Goal: Task Accomplishment & Management: Manage account settings

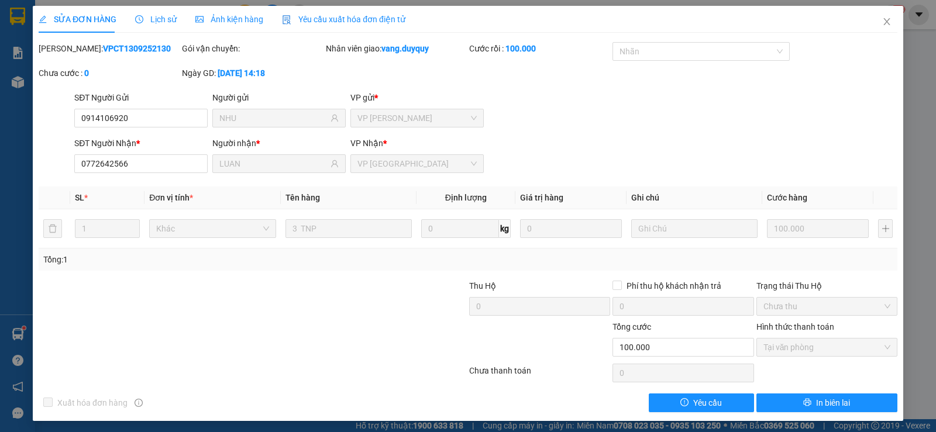
scroll to position [3, 0]
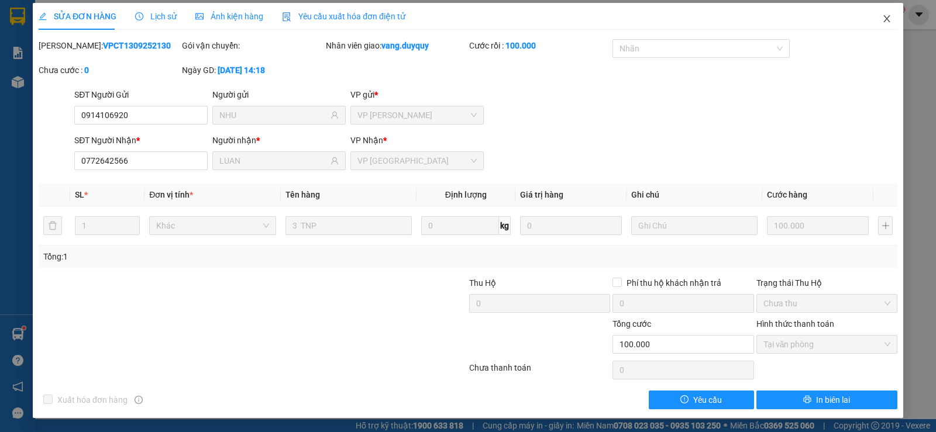
click at [876, 14] on span "Close" at bounding box center [886, 19] width 33 height 33
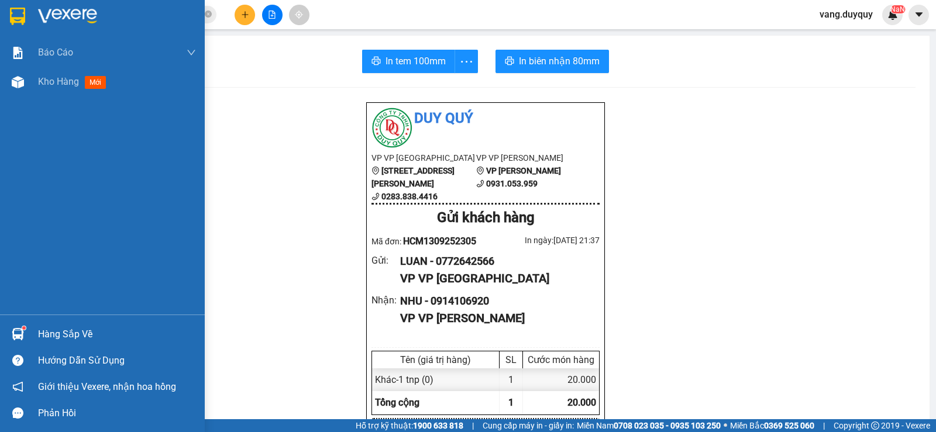
click at [91, 333] on div "Hàng sắp về" at bounding box center [117, 335] width 158 height 18
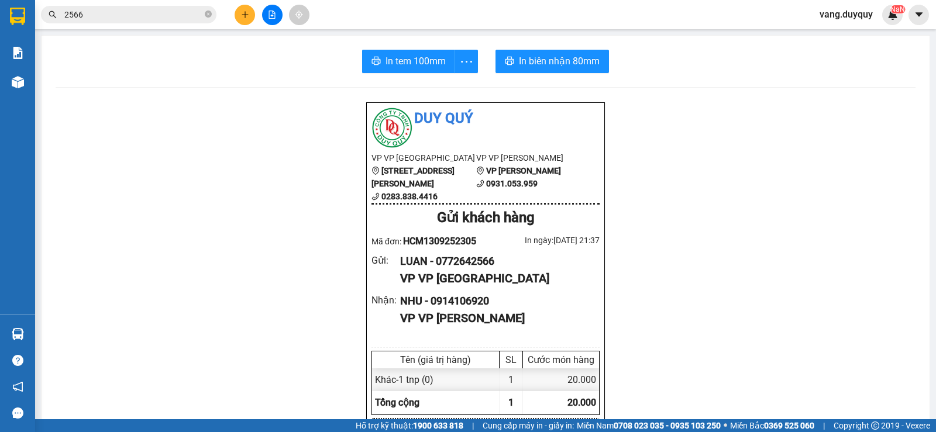
click at [202, 139] on section "Kết quả tìm kiếm ( 470 ) Bộ lọc Mã ĐH Trạng thái Món hàng Thu hộ Tổng cước Chưa…" at bounding box center [468, 216] width 936 height 432
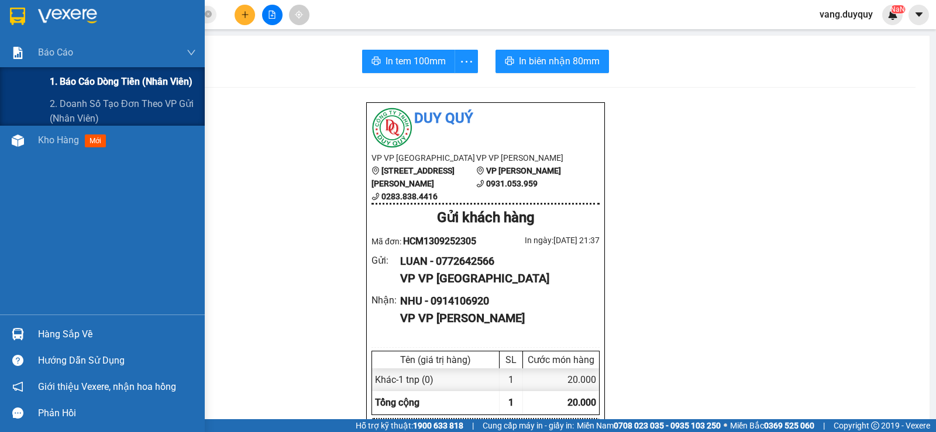
click at [100, 87] on span "1. Báo cáo dòng tiền (nhân viên)" at bounding box center [121, 81] width 143 height 15
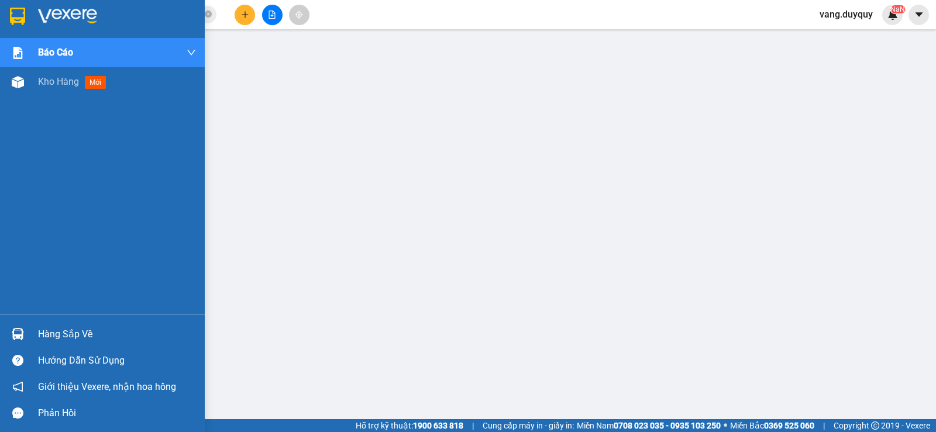
click at [20, 26] on div at bounding box center [18, 16] width 20 height 20
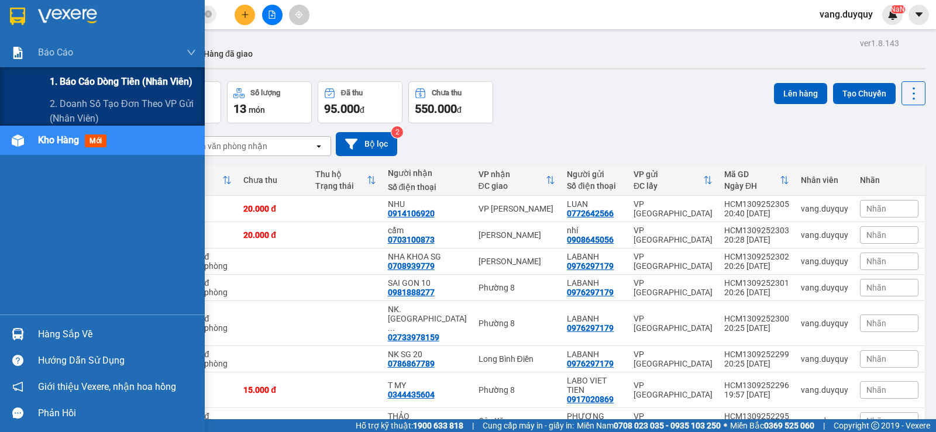
click at [64, 81] on span "1. Báo cáo dòng tiền (nhân viên)" at bounding box center [121, 81] width 143 height 15
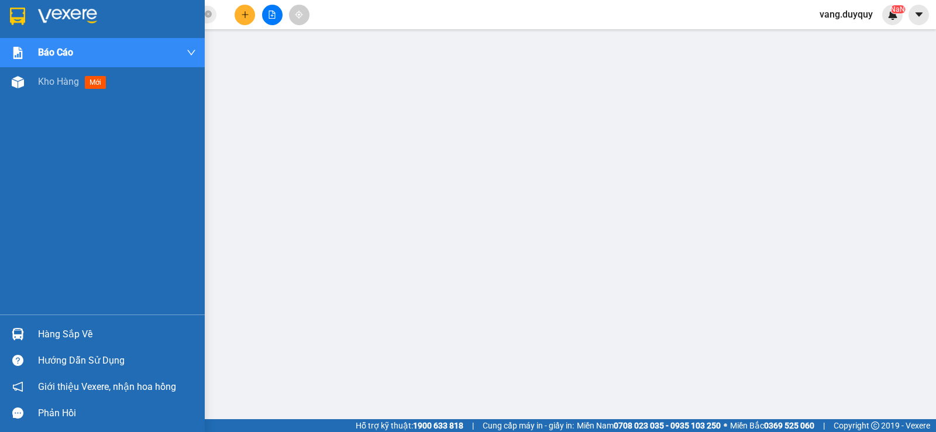
click at [105, 330] on div "Hàng sắp về" at bounding box center [117, 335] width 158 height 18
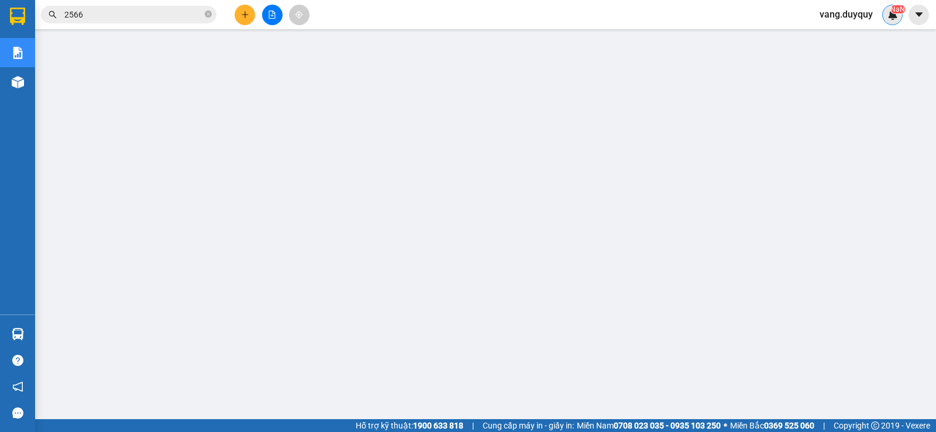
click at [896, 12] on sup "NaN" at bounding box center [897, 9] width 15 height 8
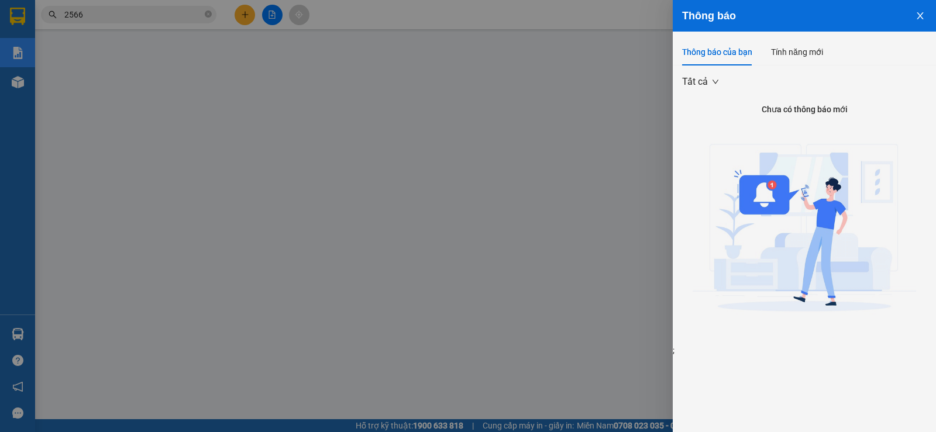
click at [643, 16] on div at bounding box center [468, 216] width 936 height 432
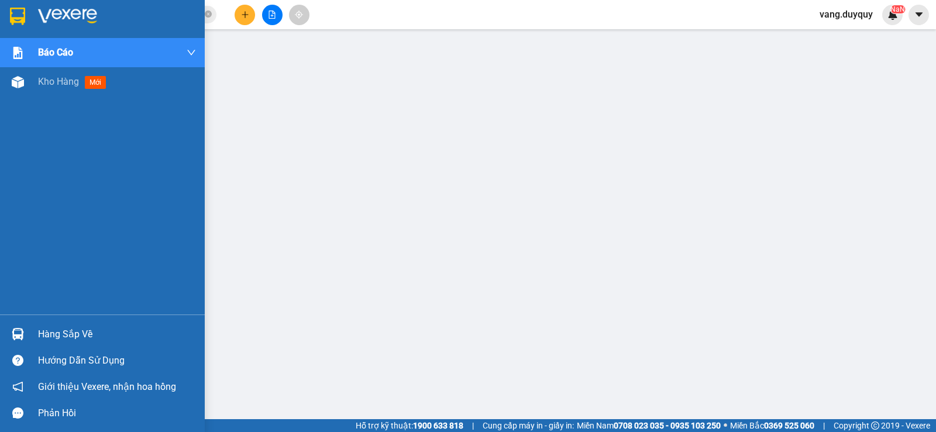
click at [57, 11] on img at bounding box center [67, 17] width 59 height 18
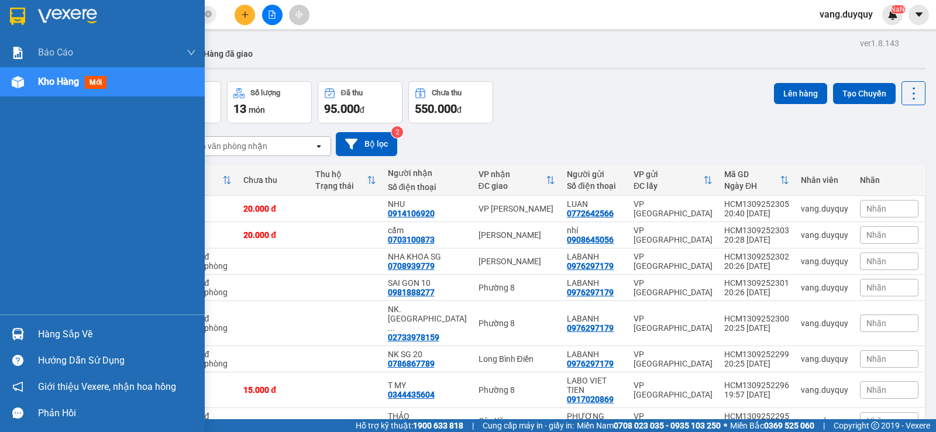
click at [20, 8] on img at bounding box center [17, 17] width 15 height 18
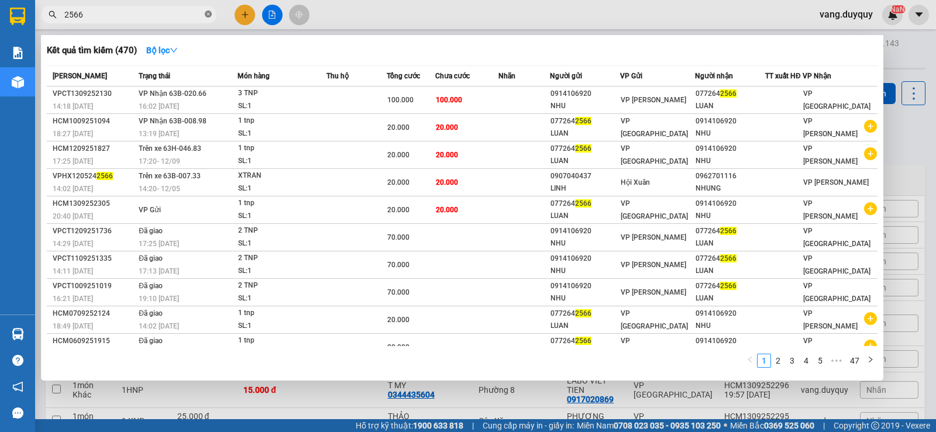
click at [208, 15] on icon "close-circle" at bounding box center [208, 14] width 7 height 7
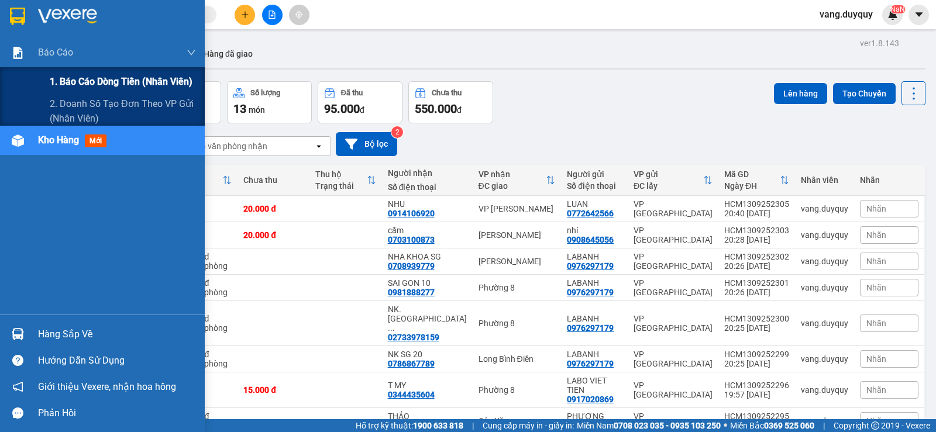
click at [96, 79] on span "1. Báo cáo dòng tiền (nhân viên)" at bounding box center [121, 81] width 143 height 15
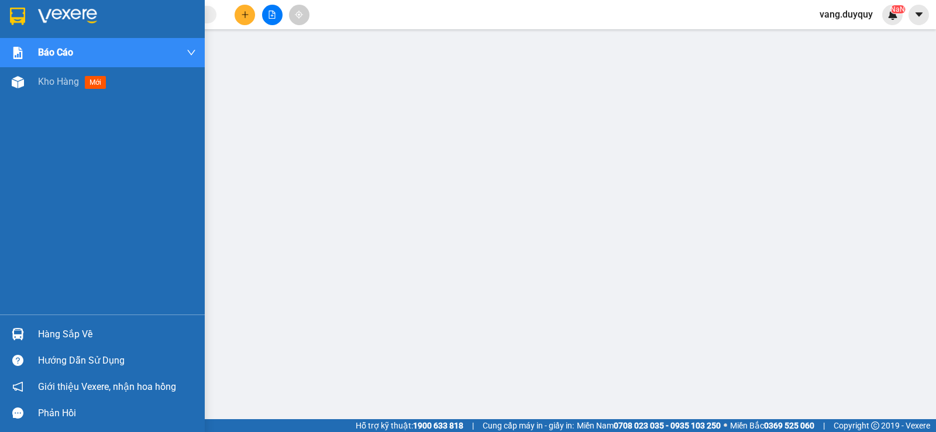
click at [27, 13] on div at bounding box center [18, 16] width 20 height 20
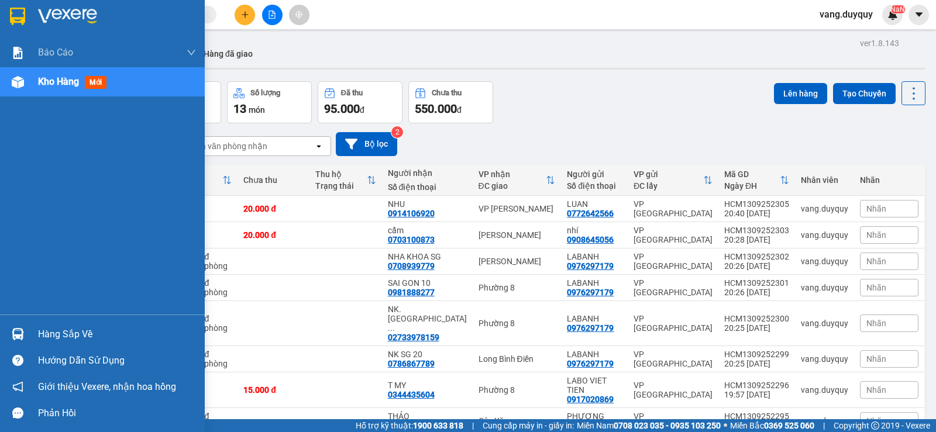
click at [99, 332] on div "Hàng sắp về" at bounding box center [117, 335] width 158 height 18
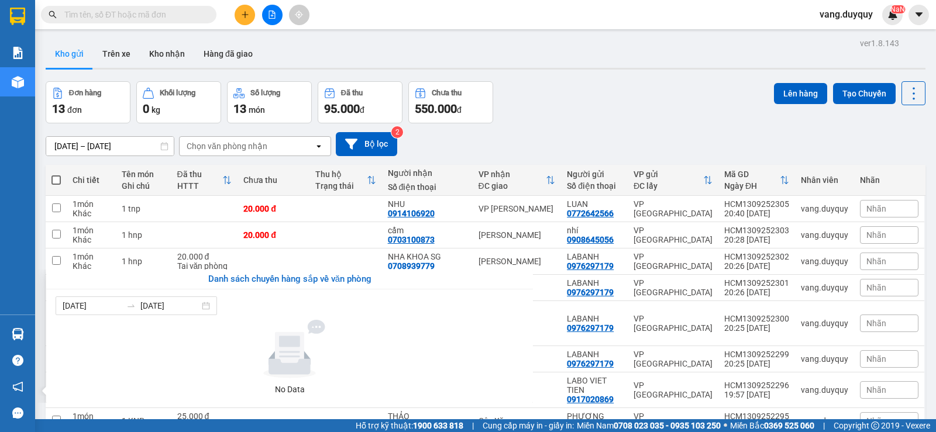
click at [608, 94] on section "Kết quả tìm kiếm ( 470 ) Bộ lọc Mã ĐH Trạng thái Món hàng Thu hộ Tổng cước Chưa…" at bounding box center [468, 216] width 936 height 432
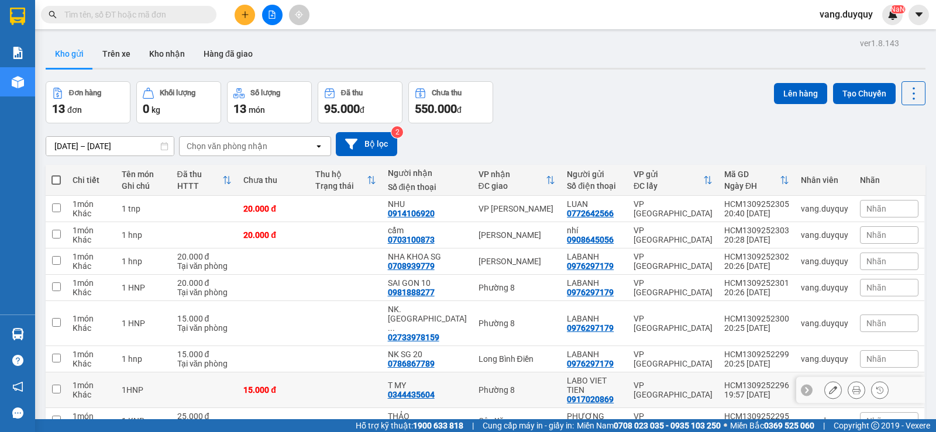
scroll to position [167, 0]
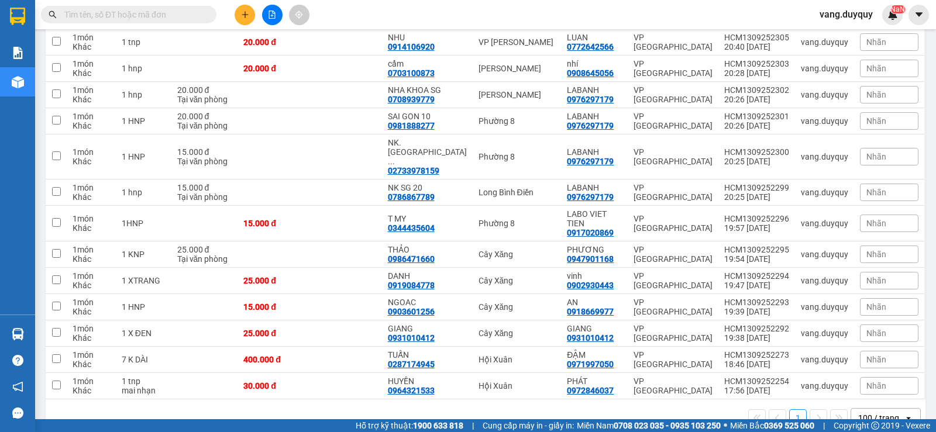
click at [416, 15] on div "Kết quả tìm kiếm ( 470 ) Bộ lọc Mã ĐH Trạng thái Món hàng Thu hộ Tổng cước Chưa…" at bounding box center [468, 14] width 936 height 29
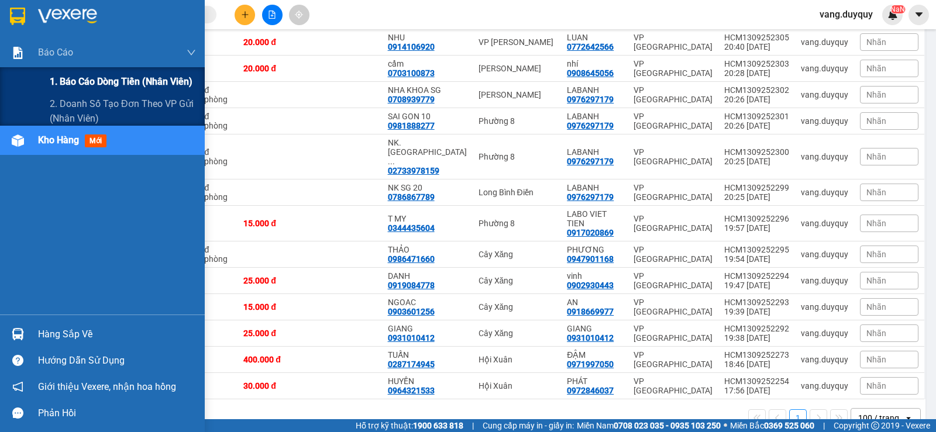
click at [84, 75] on span "1. Báo cáo dòng tiền (nhân viên)" at bounding box center [121, 81] width 143 height 15
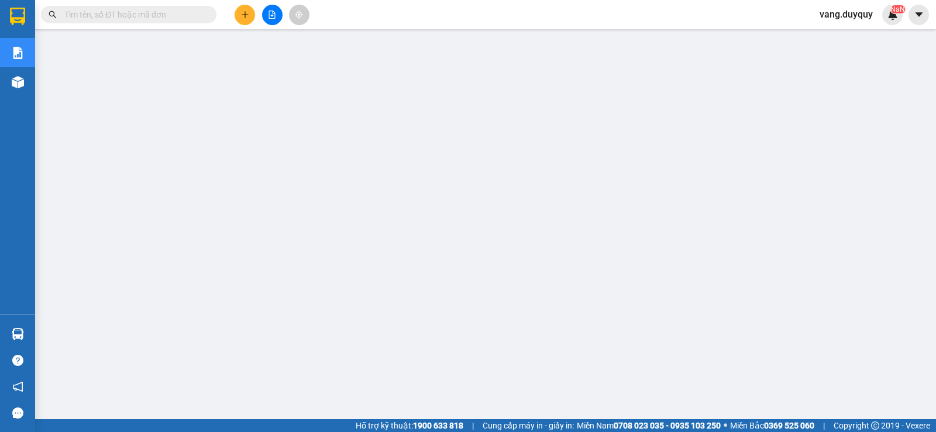
click at [847, 14] on span "vang.duyquy" at bounding box center [846, 14] width 72 height 15
click at [844, 30] on span "Đăng xuất" at bounding box center [851, 36] width 49 height 13
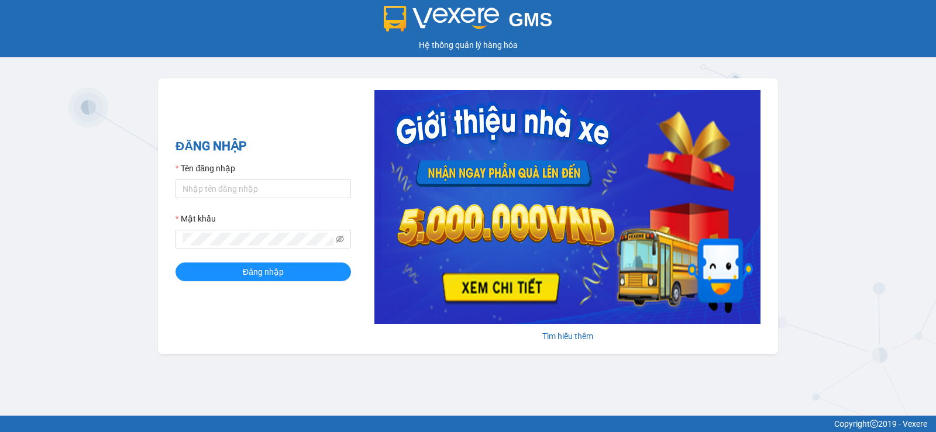
click at [3, 427] on footer "Copyright 2019 - Vexere" at bounding box center [468, 424] width 936 height 16
